Goal: Register for event/course

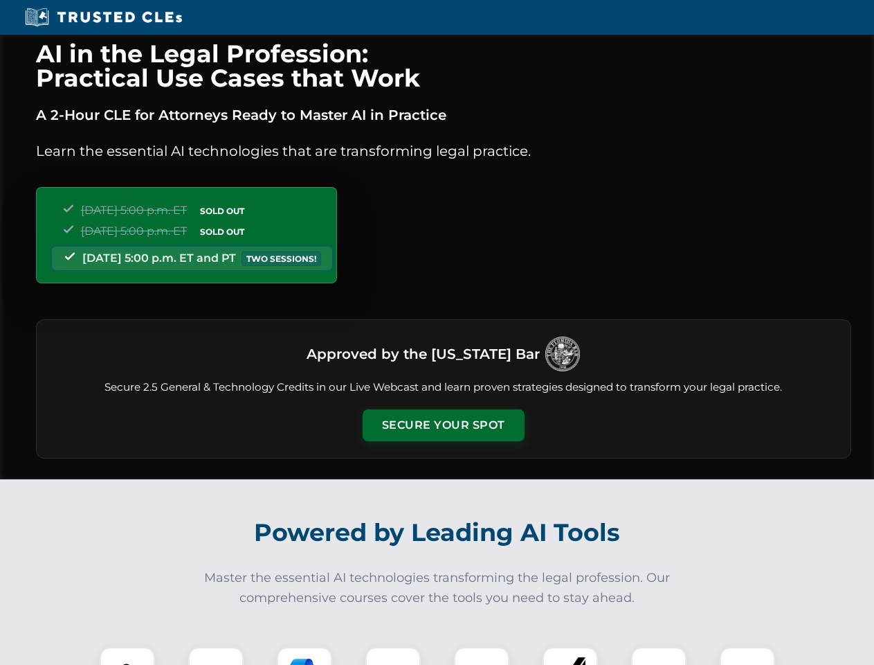
click at [443, 425] on button "Secure Your Spot" at bounding box center [444, 425] width 162 height 32
click at [127, 656] on img at bounding box center [127, 674] width 40 height 40
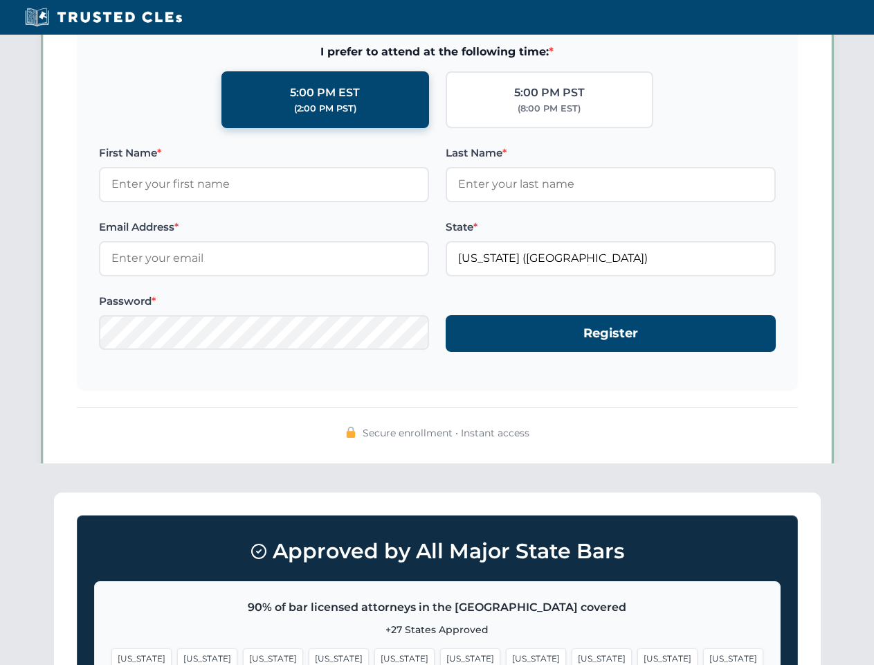
click at [506, 656] on span "[US_STATE]" at bounding box center [536, 658] width 60 height 20
click at [638, 656] on span "[US_STATE]" at bounding box center [668, 658] width 60 height 20
